Goal: Find contact information: Find contact information

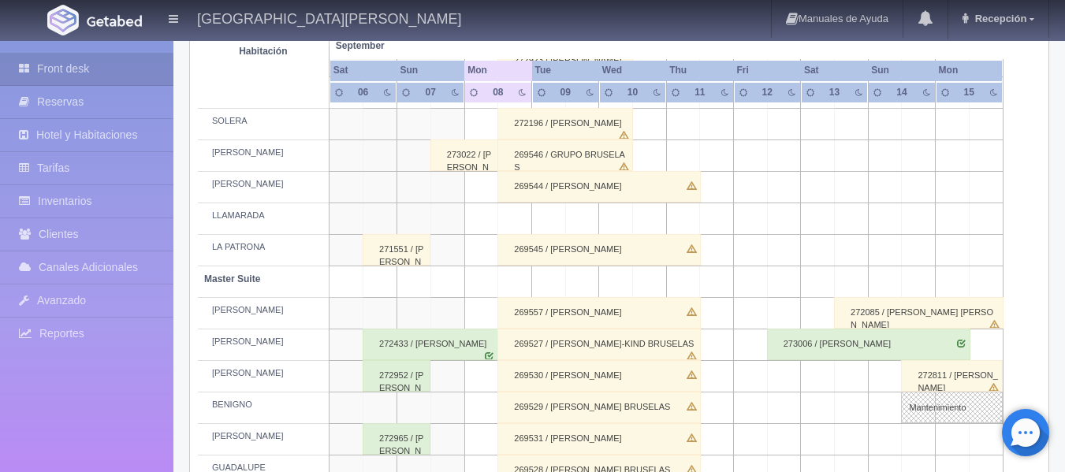
scroll to position [394, 0]
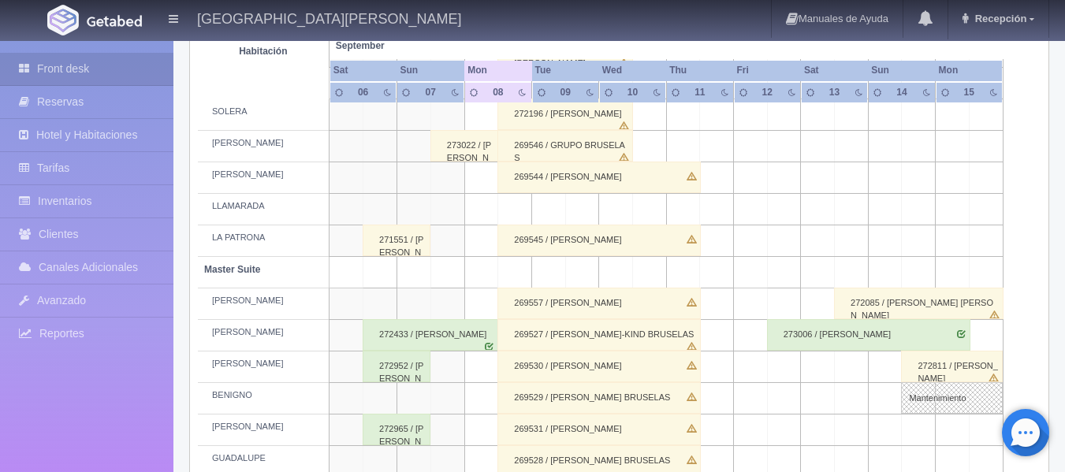
click at [465, 149] on div "273022 / [PERSON_NAME]" at bounding box center [465, 146] width 68 height 32
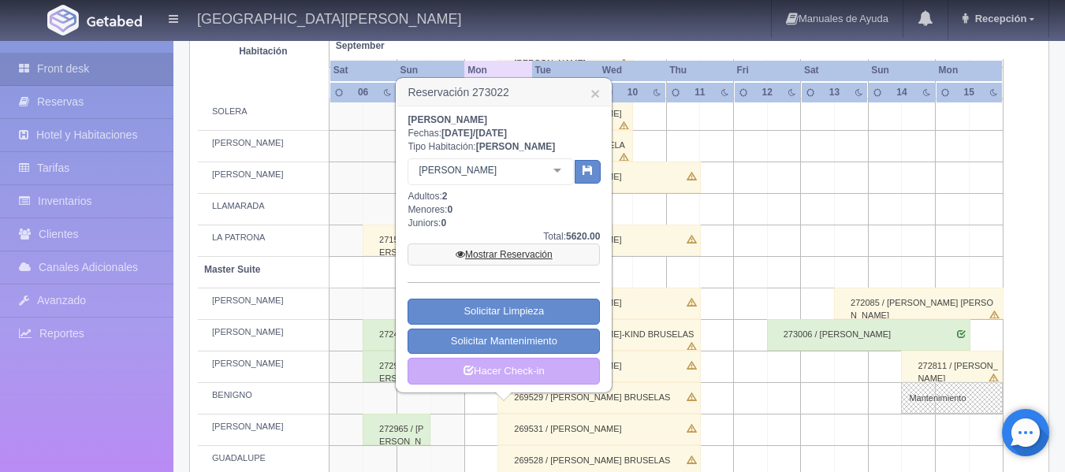
click at [505, 258] on link "Mostrar Reservación" at bounding box center [504, 255] width 192 height 22
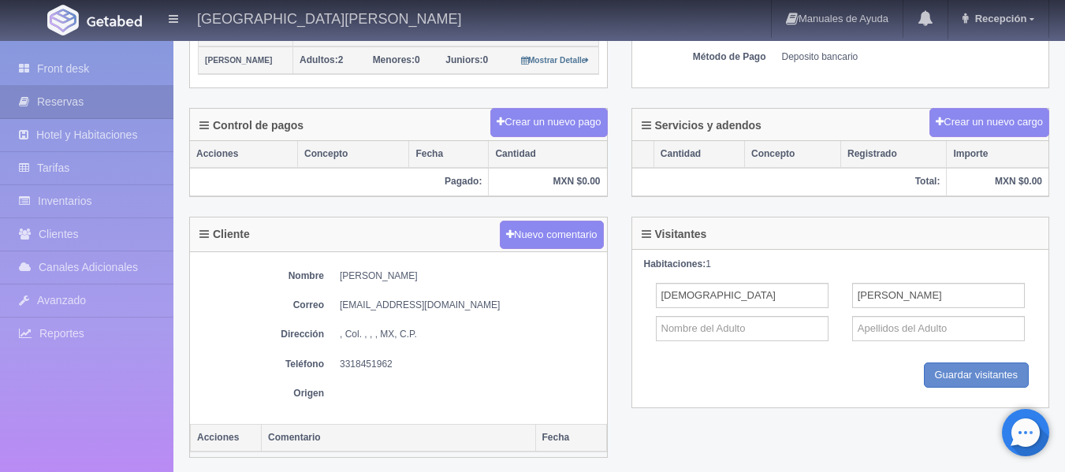
scroll to position [394, 0]
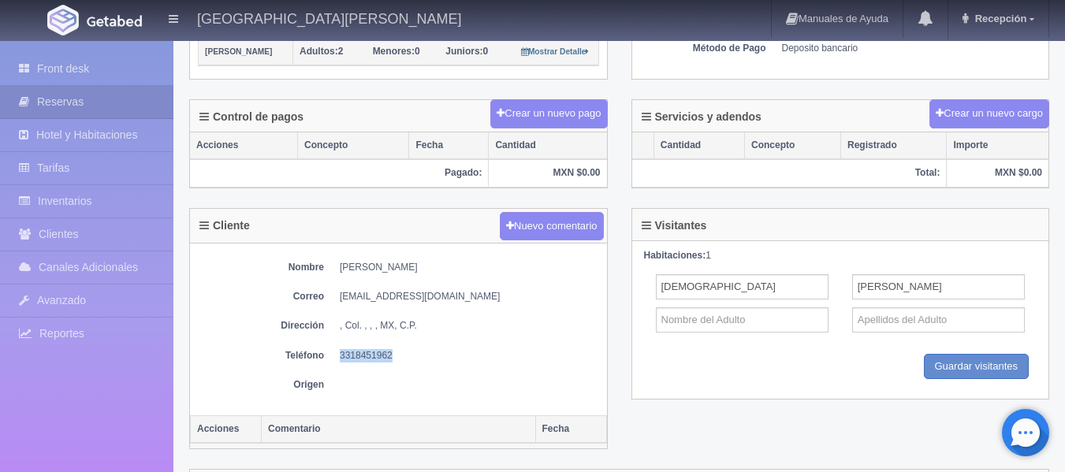
drag, startPoint x: 341, startPoint y: 350, endPoint x: 397, endPoint y: 350, distance: 55.2
click at [397, 350] on dd "3318451962" at bounding box center [469, 355] width 259 height 13
copy dd "3318451962"
click at [338, 297] on dl "[PERSON_NAME] [PERSON_NAME][EMAIL_ADDRESS][DOMAIN_NAME]" at bounding box center [398, 296] width 401 height 13
drag, startPoint x: 341, startPoint y: 298, endPoint x: 471, endPoint y: 298, distance: 130.1
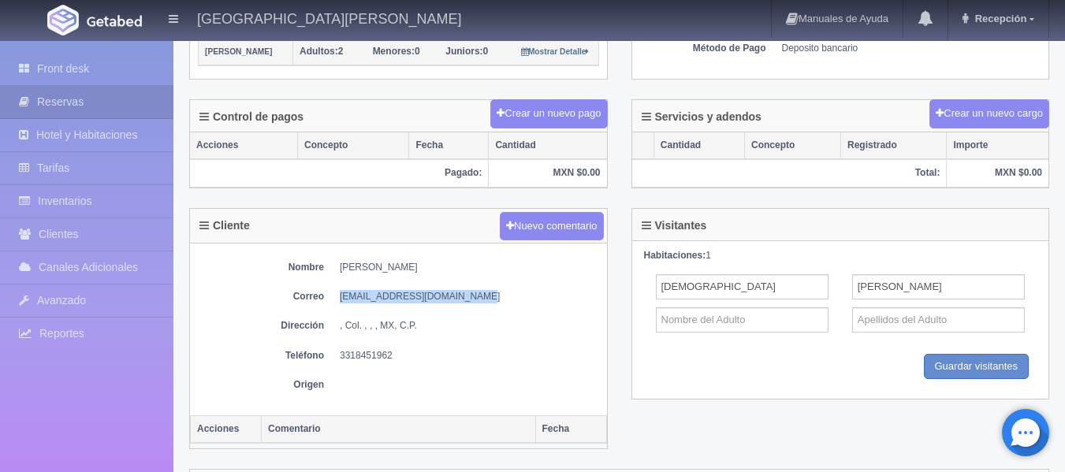
click at [471, 298] on dd "[EMAIL_ADDRESS][DOMAIN_NAME]" at bounding box center [469, 296] width 259 height 13
copy dd "[EMAIL_ADDRESS][DOMAIN_NAME]"
